Goal: Find specific page/section: Find specific page/section

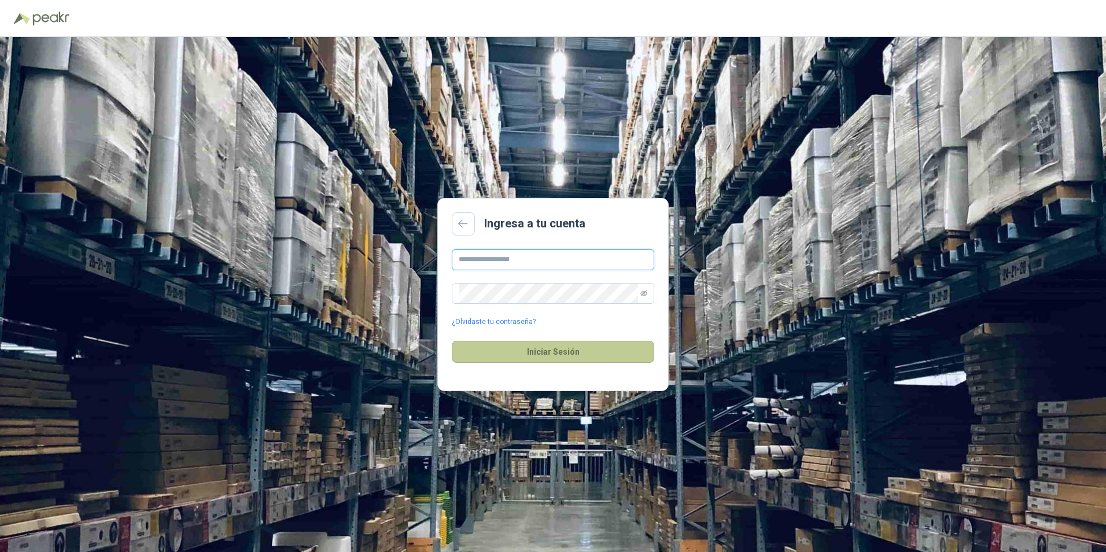
type input "**********"
click at [575, 353] on button "Iniciar Sesión" at bounding box center [553, 352] width 202 height 22
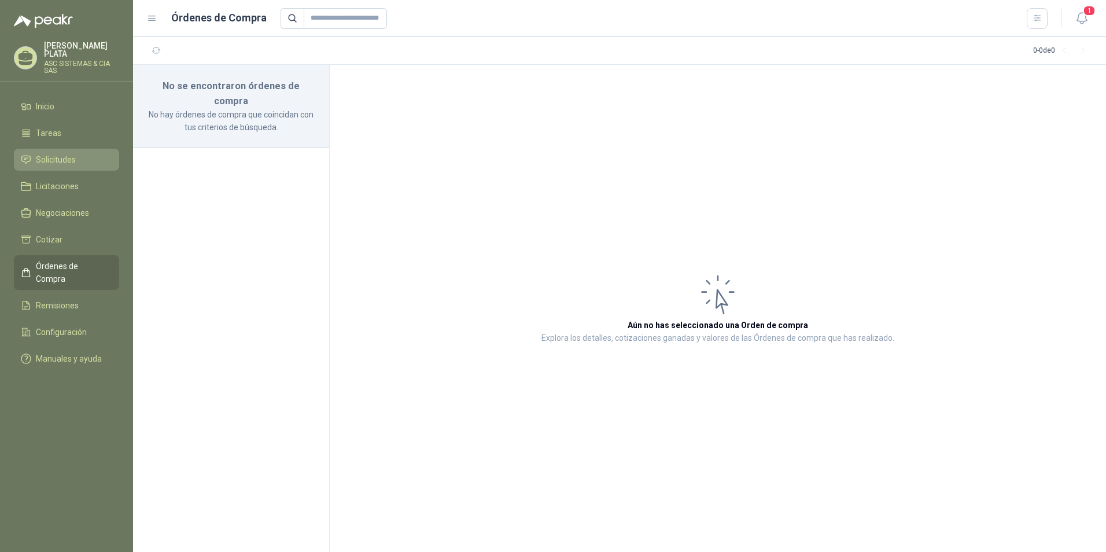
click at [45, 154] on span "Solicitudes" at bounding box center [56, 159] width 40 height 13
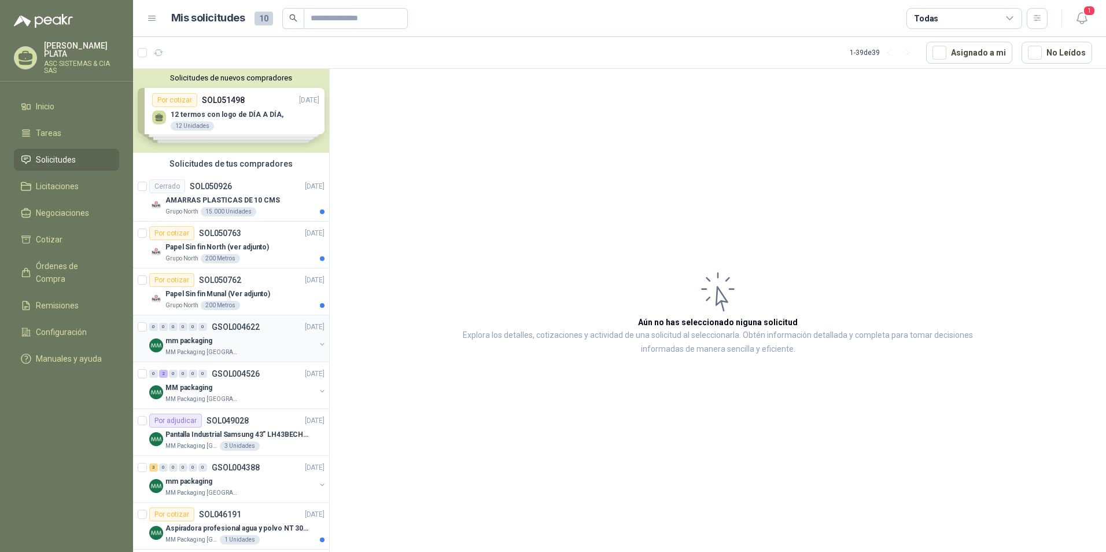
click at [227, 352] on p "MM Packaging [GEOGRAPHIC_DATA]" at bounding box center [201, 352] width 73 height 9
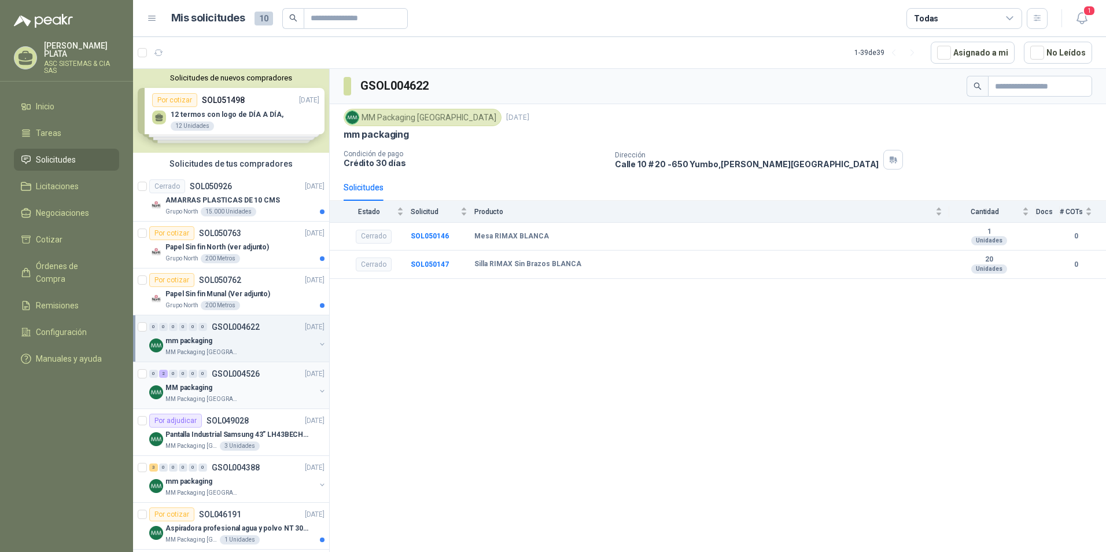
click at [223, 400] on p "MM Packaging [GEOGRAPHIC_DATA]" at bounding box center [201, 398] width 73 height 9
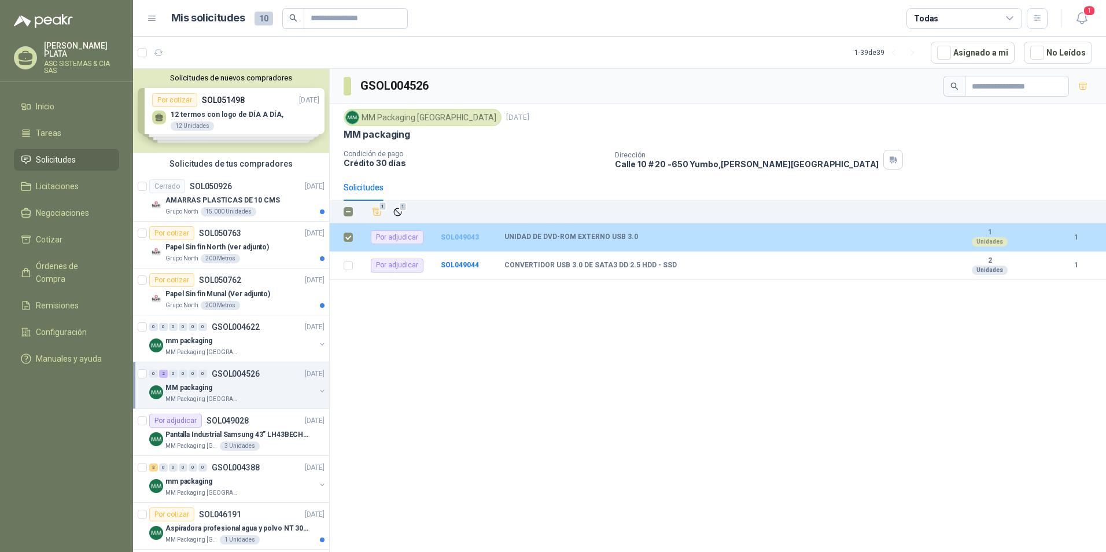
click at [462, 237] on b "SOL049043" at bounding box center [460, 237] width 38 height 8
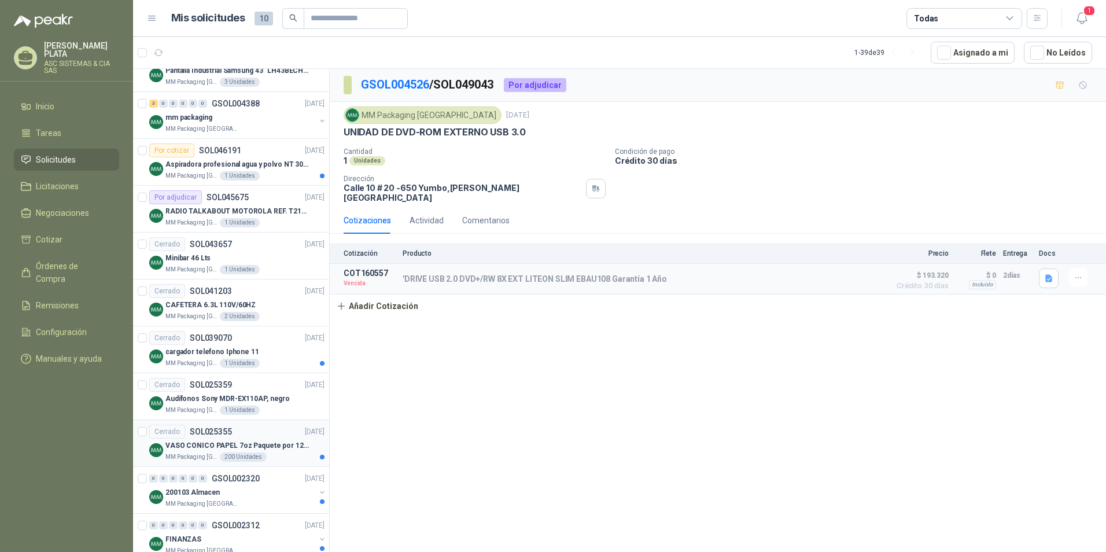
scroll to position [463, 0]
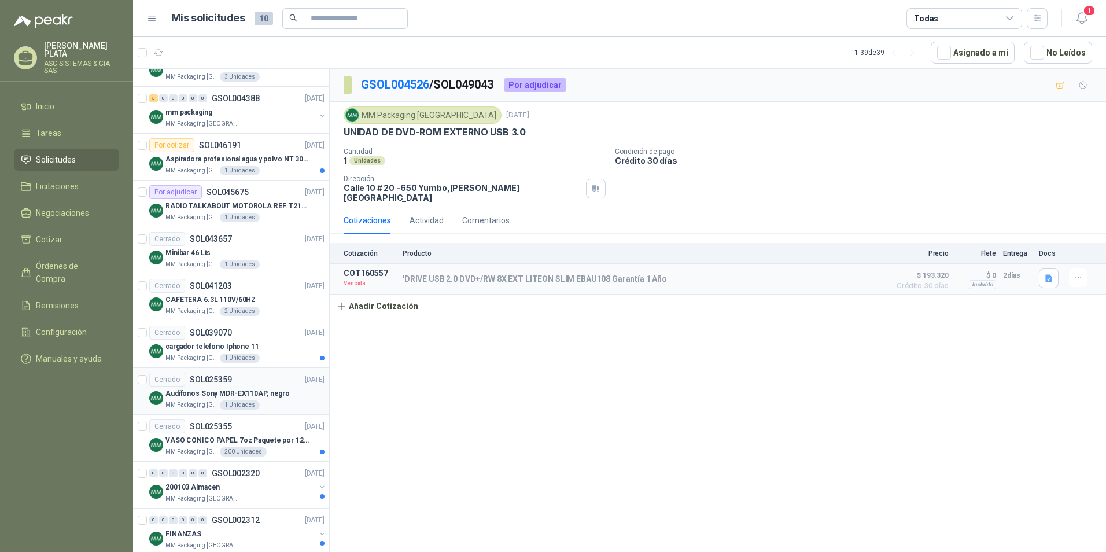
click at [209, 388] on p "Audífonos Sony MDR-EX110AP, negro" at bounding box center [227, 393] width 124 height 11
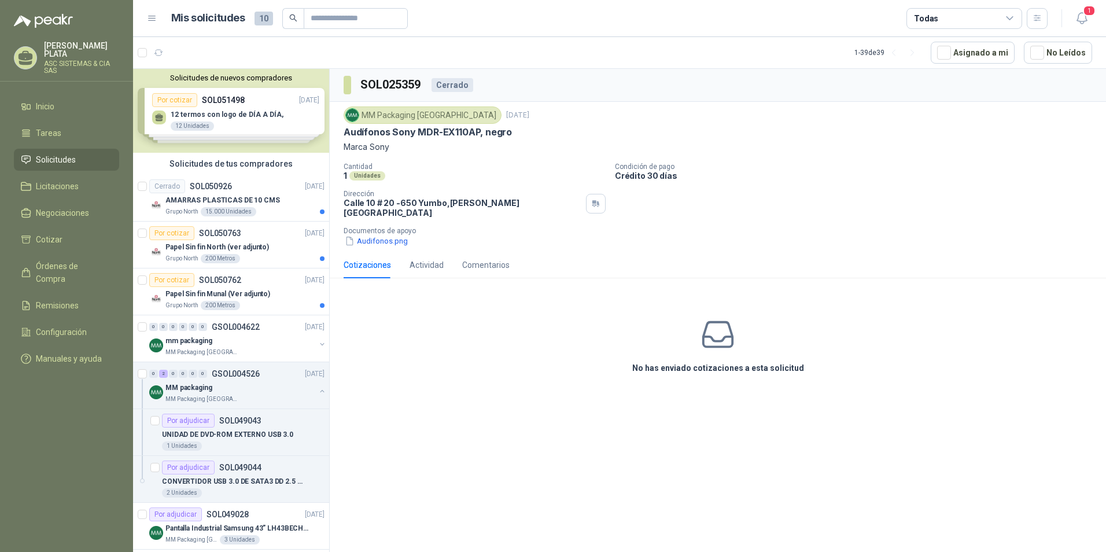
click at [185, 120] on div "Solicitudes de nuevos compradores Por cotizar SOL051498 [DATE] 12 termos con lo…" at bounding box center [231, 111] width 196 height 84
